Goal: Download file/media

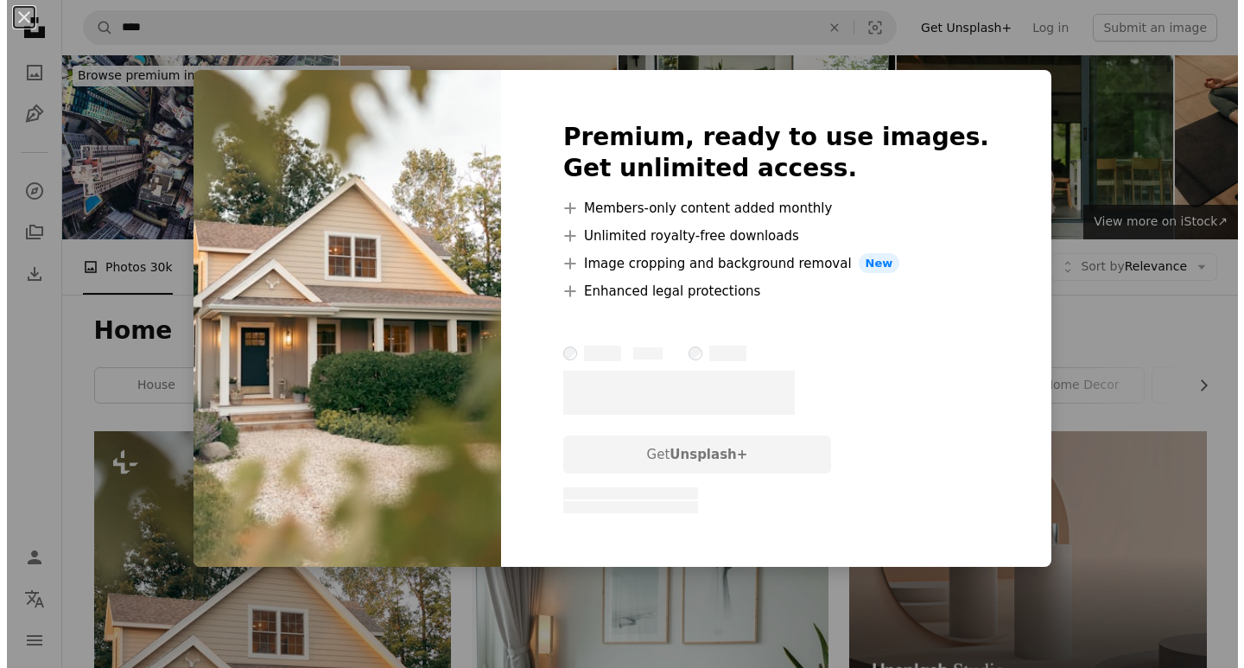
scroll to position [432, 0]
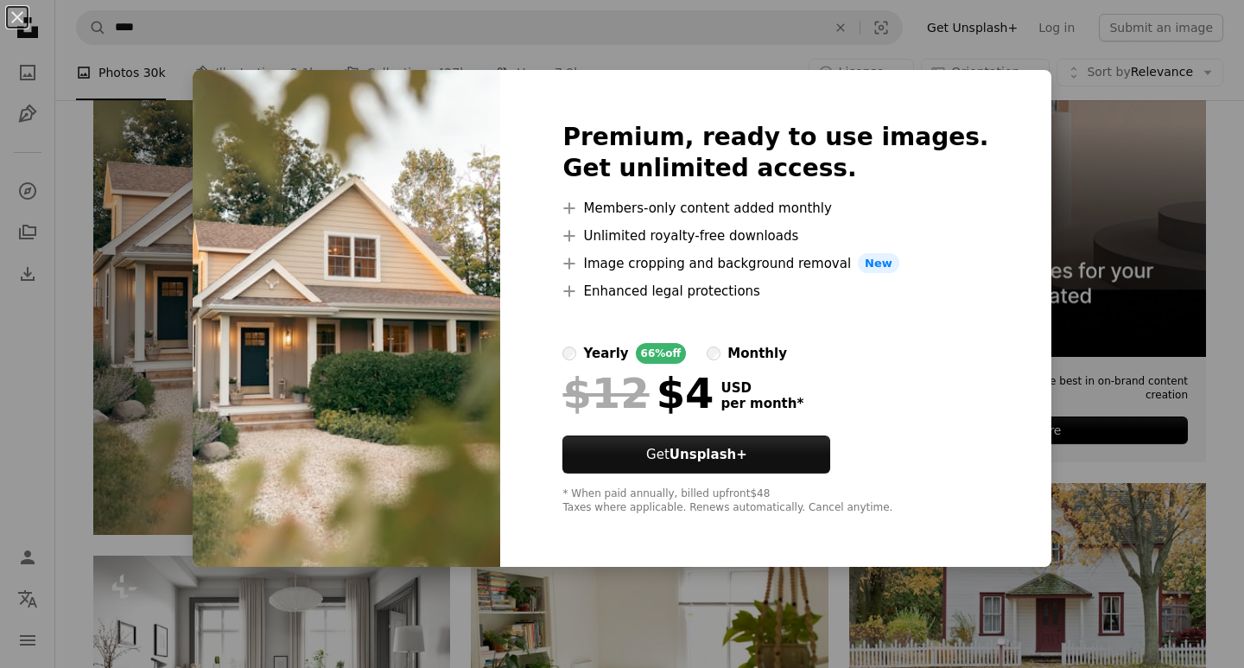
click at [142, 236] on div "An X shape Premium, ready to use images. Get unlimited access. A plus sign Memb…" at bounding box center [622, 334] width 1244 height 668
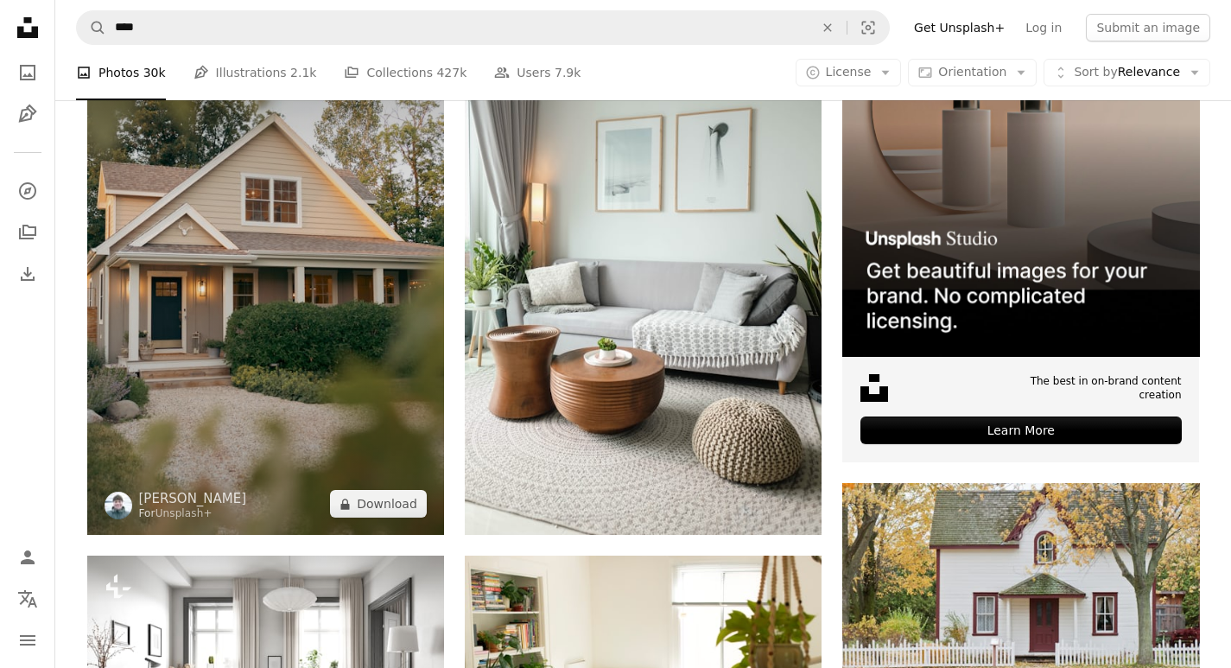
click at [221, 282] on img at bounding box center [265, 266] width 357 height 535
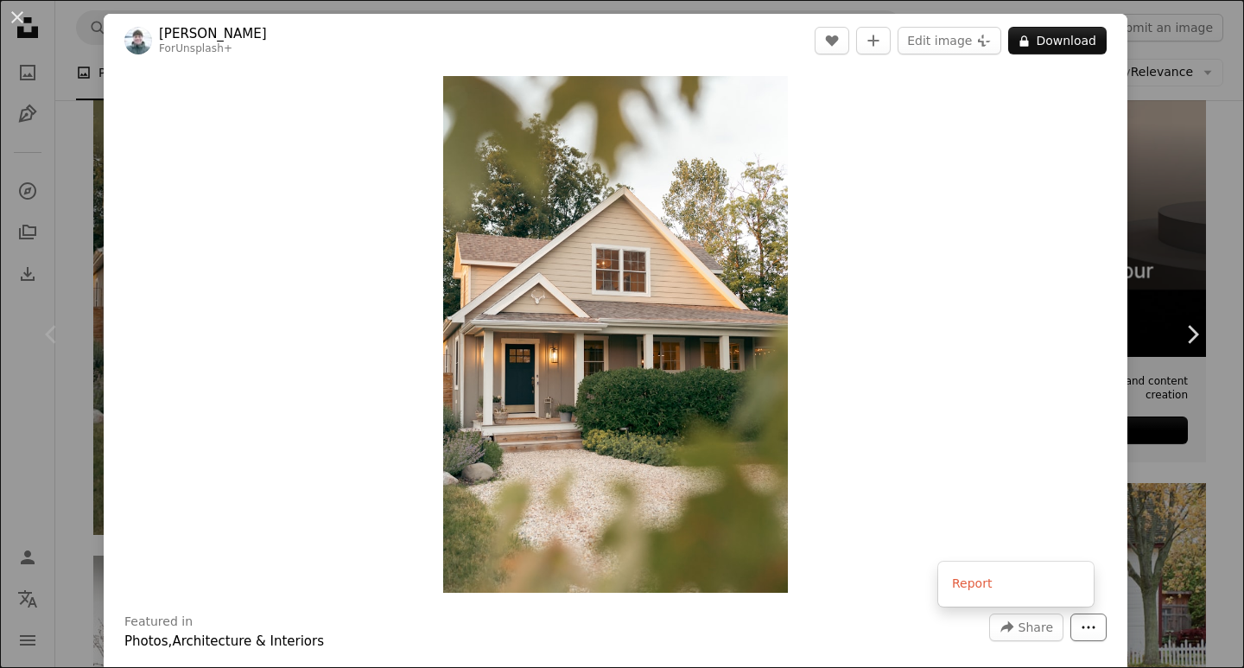
click at [1080, 625] on icon "More Actions" at bounding box center [1088, 627] width 16 height 16
click at [1183, 146] on div "An X shape Chevron left Chevron right [PERSON_NAME] For Unsplash+ A heart A plu…" at bounding box center [622, 334] width 1244 height 668
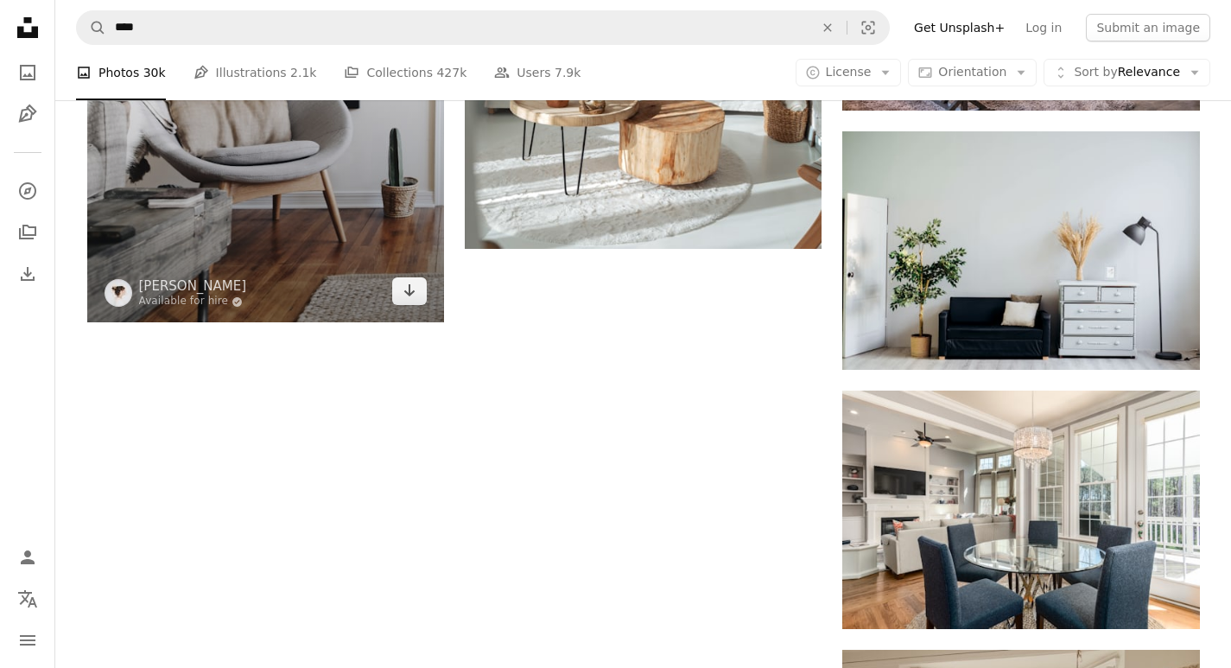
scroll to position [2532, 0]
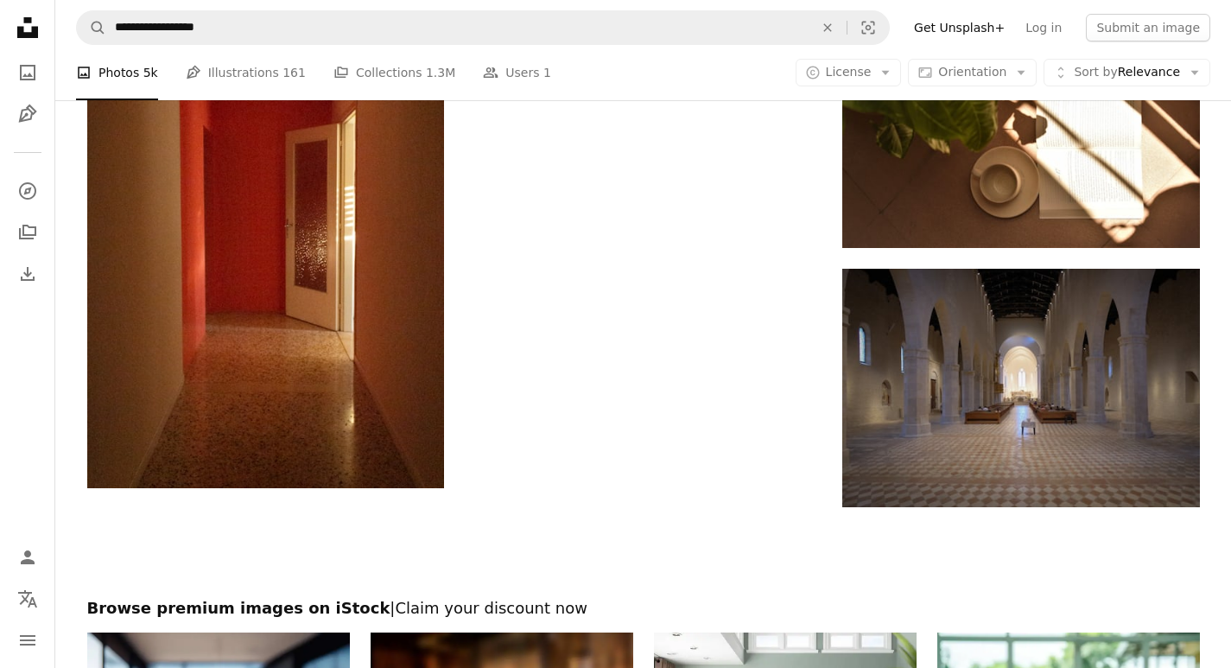
scroll to position [1290, 0]
